Goal: Task Accomplishment & Management: Use online tool/utility

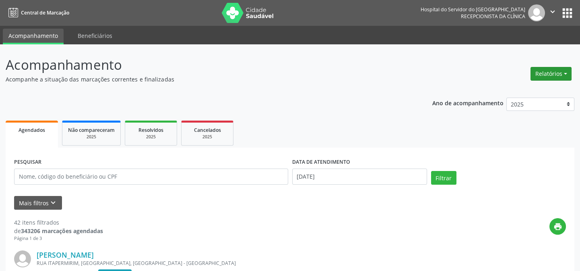
click at [564, 73] on button "Relatórios" at bounding box center [551, 74] width 41 height 14
click at [547, 90] on link "Agendamentos" at bounding box center [528, 90] width 87 height 11
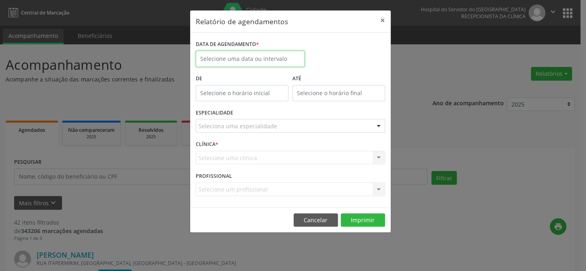
click at [278, 58] on input "text" at bounding box center [250, 59] width 109 height 16
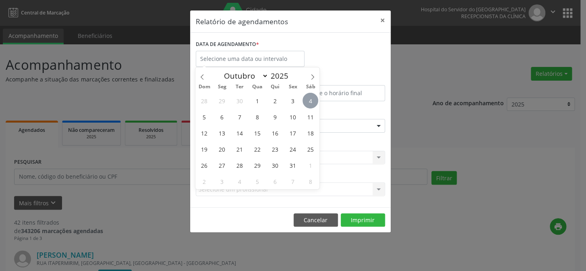
click at [310, 101] on span "4" at bounding box center [310, 101] width 16 height 16
type input "[DATE]"
click at [310, 101] on span "4" at bounding box center [310, 101] width 16 height 16
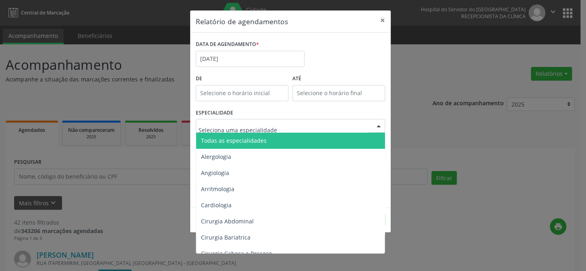
click at [381, 125] on div at bounding box center [379, 126] width 12 height 14
click at [264, 140] on span "Todas as especialidades" at bounding box center [291, 141] width 190 height 16
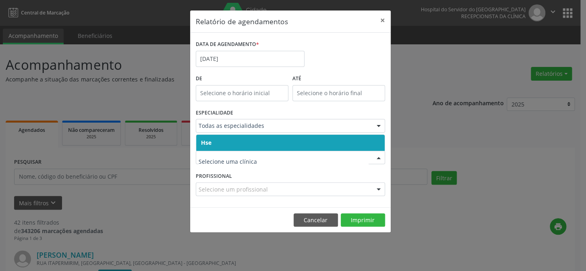
click at [378, 157] on div at bounding box center [379, 158] width 12 height 14
click at [300, 141] on span "Hse" at bounding box center [290, 143] width 188 height 16
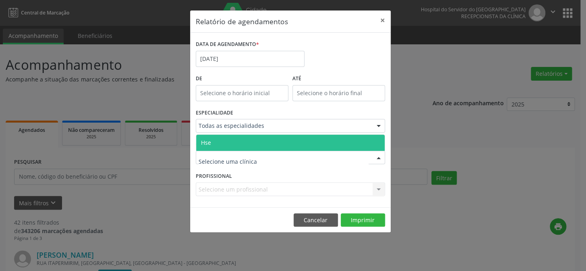
click at [378, 158] on div at bounding box center [379, 158] width 12 height 14
click at [328, 143] on span "Hse" at bounding box center [290, 143] width 188 height 16
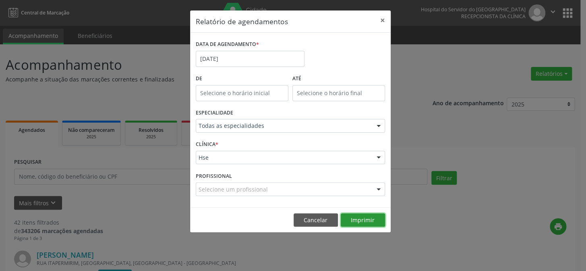
click at [367, 220] on button "Imprimir" at bounding box center [363, 220] width 44 height 14
